Goal: Transaction & Acquisition: Purchase product/service

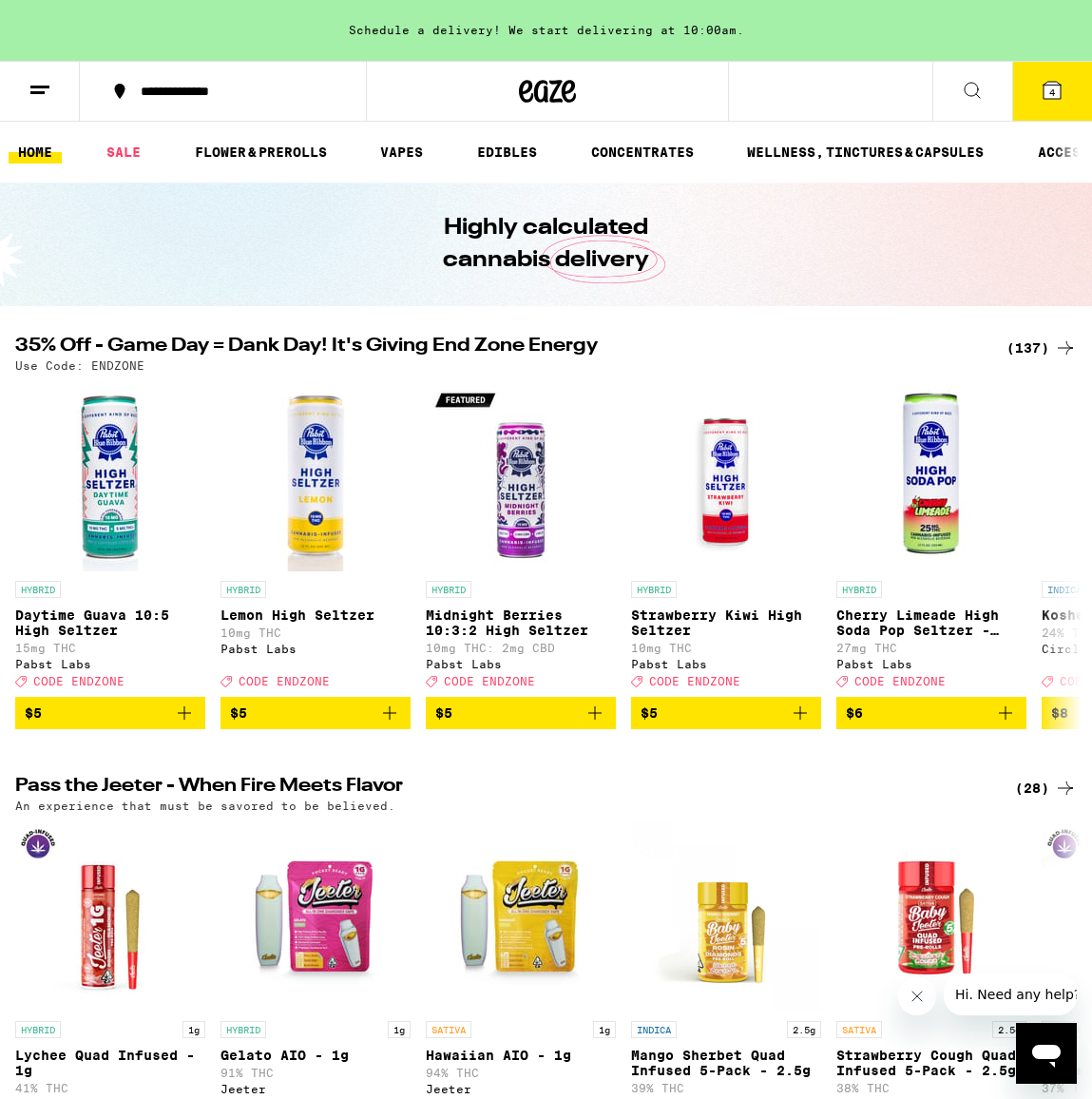
click at [1020, 357] on div "(137)" at bounding box center [1041, 347] width 71 height 23
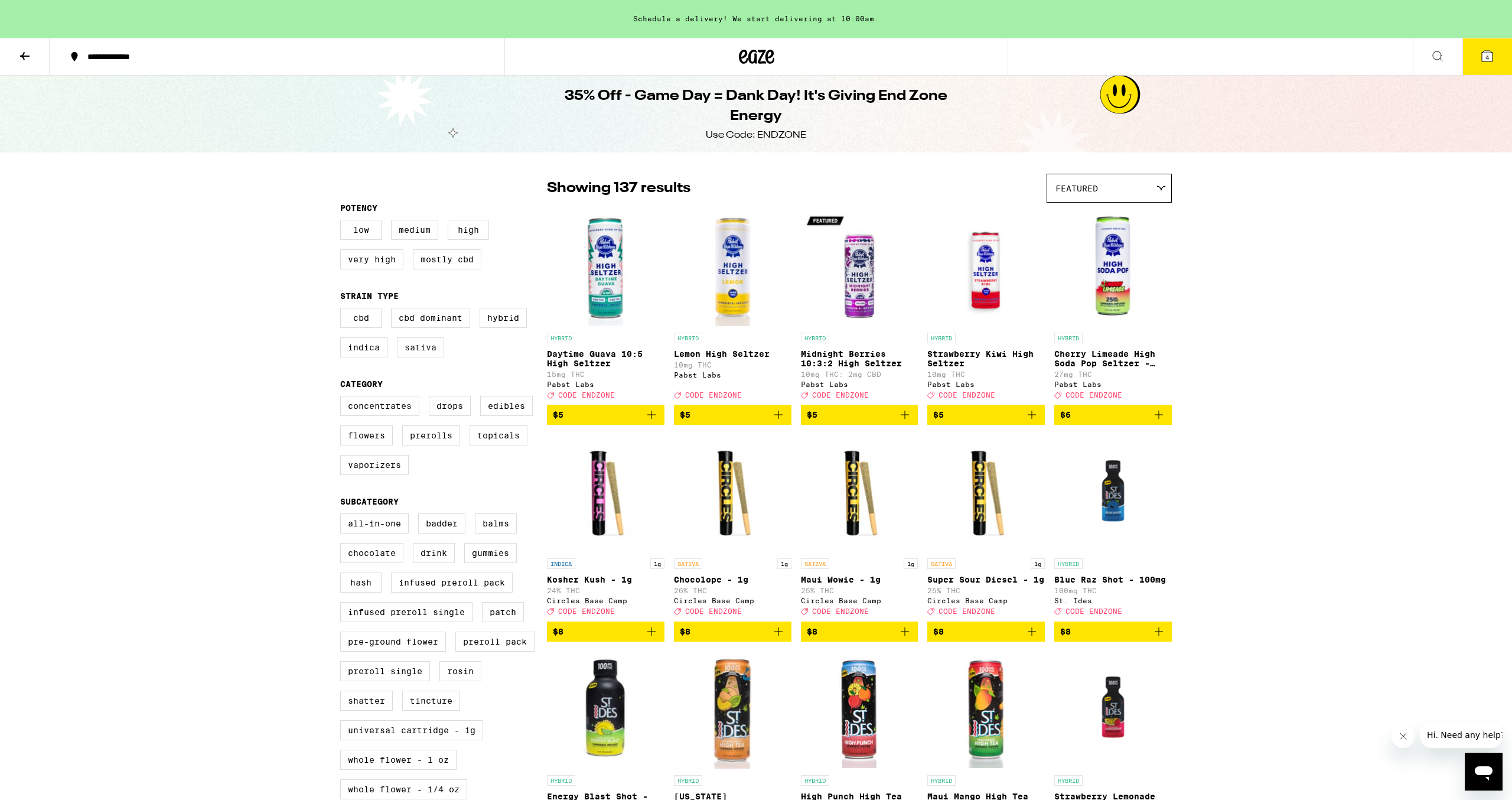
click at [417, 357] on label "Sativa" at bounding box center [420, 347] width 47 height 20
click at [343, 310] on input "Sativa" at bounding box center [342, 310] width 1 height 1
checkbox input "true"
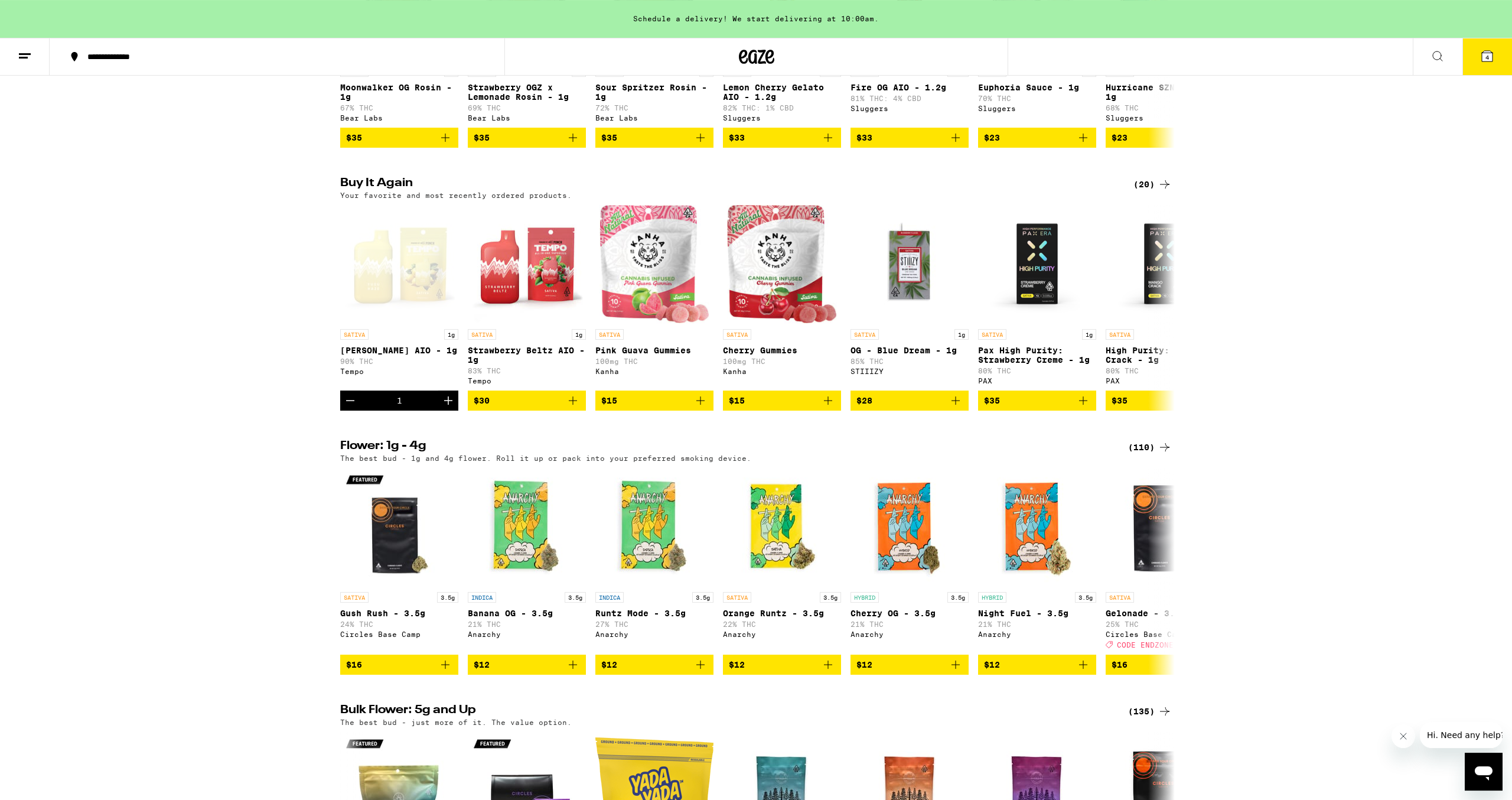
scroll to position [851, 0]
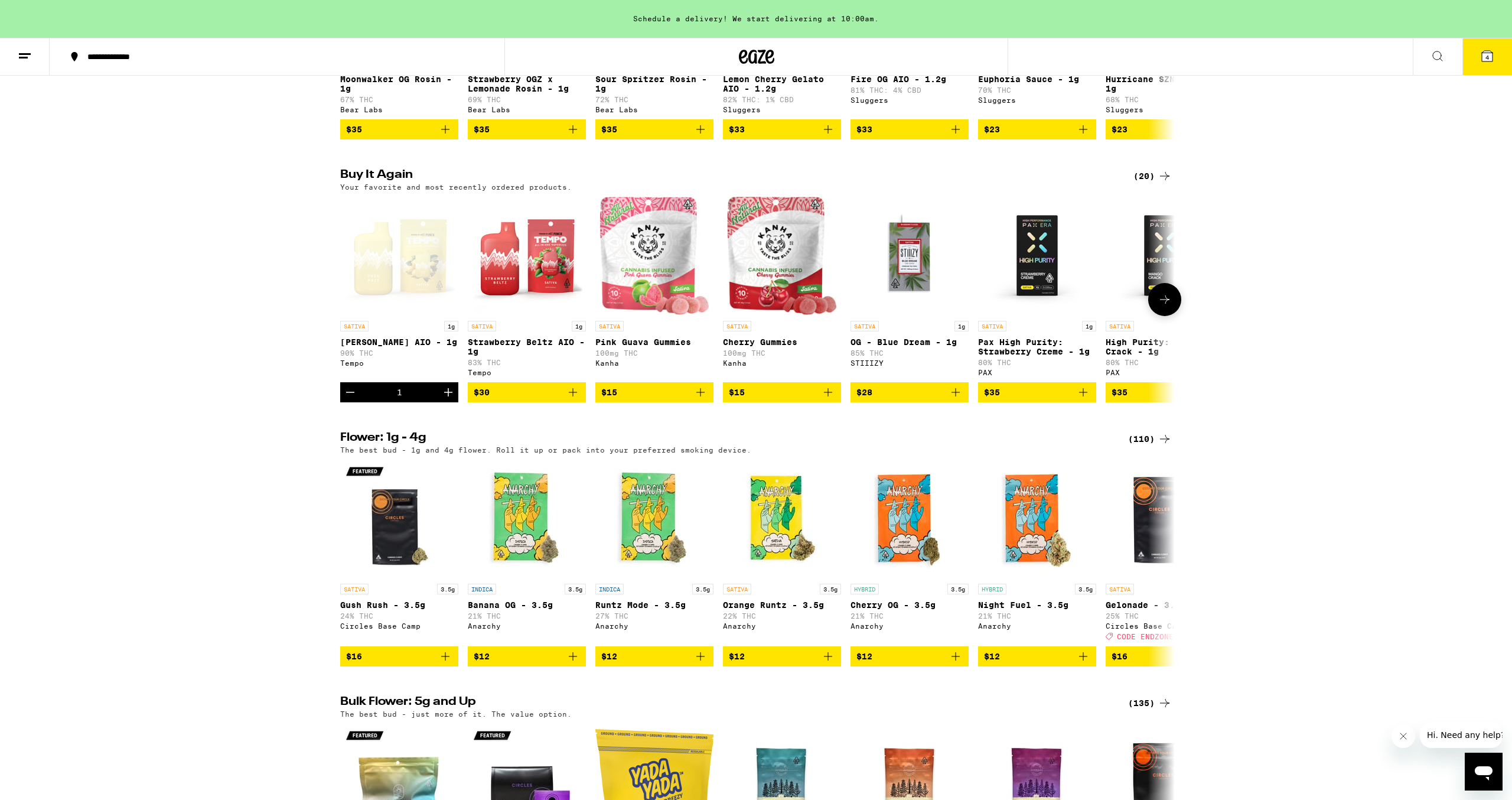
click at [556, 298] on img "Open page for Strawberry Beltz AIO - 1g from Tempo" at bounding box center [527, 255] width 118 height 118
